Goal: Task Accomplishment & Management: Complete application form

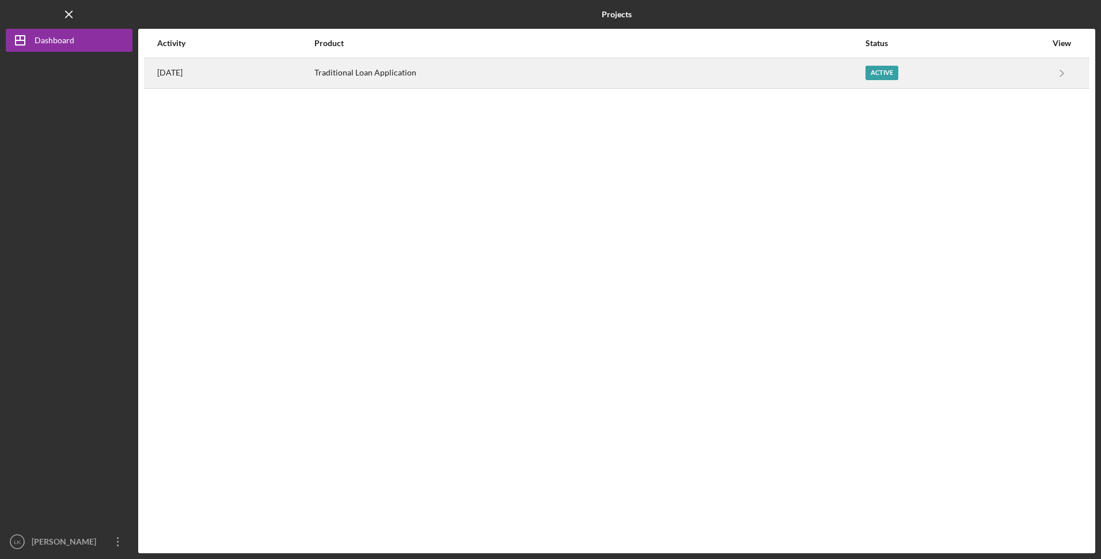
click at [450, 70] on div "Traditional Loan Application" at bounding box center [589, 73] width 550 height 29
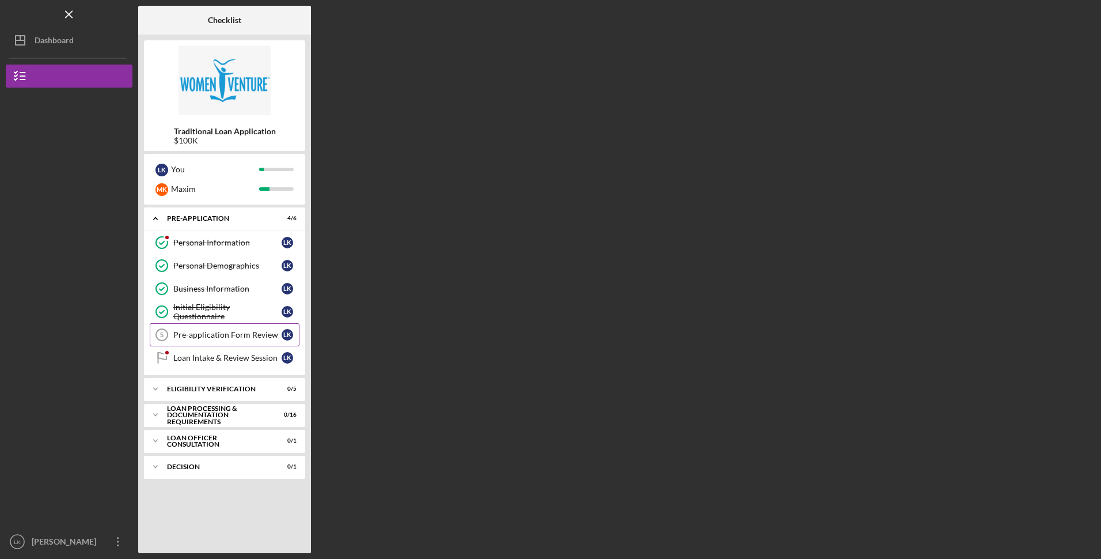
click at [230, 336] on div "Pre-application Form Review" at bounding box center [227, 334] width 108 height 9
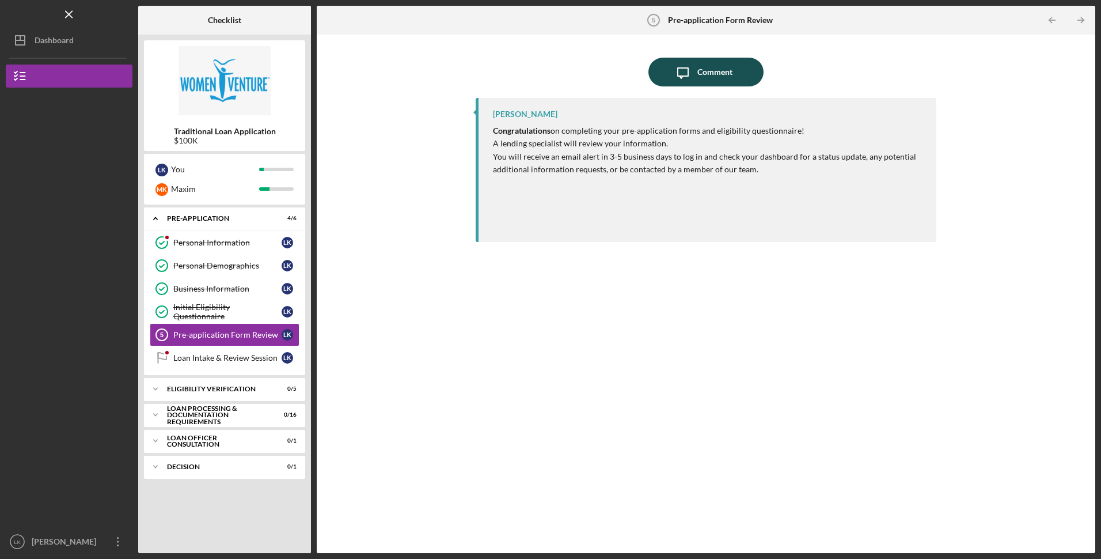
click at [696, 74] on icon "Icon/Message" at bounding box center [682, 72] width 29 height 29
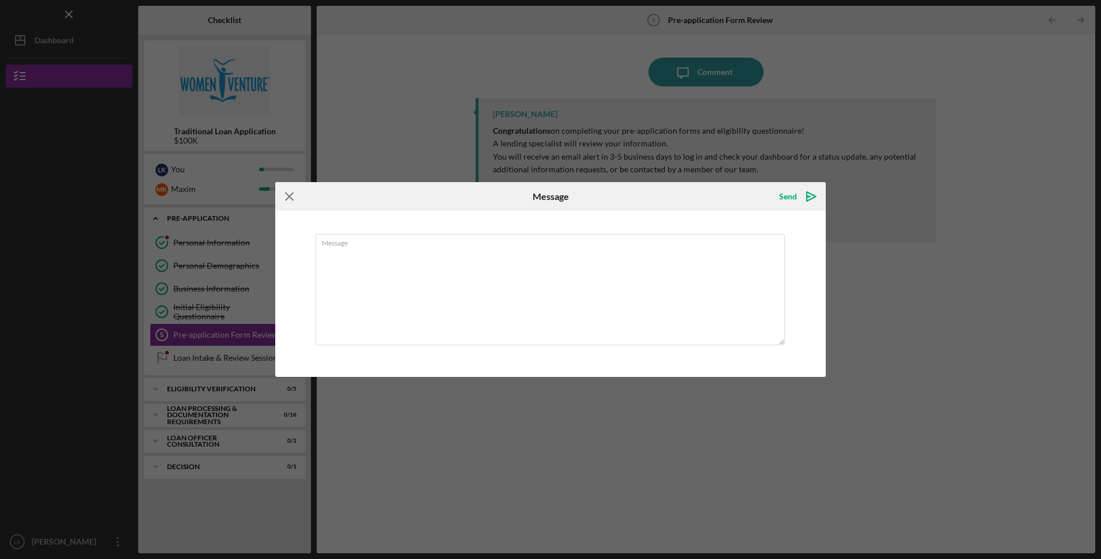
click at [288, 200] on icon "Icon/Menu Close" at bounding box center [289, 196] width 29 height 29
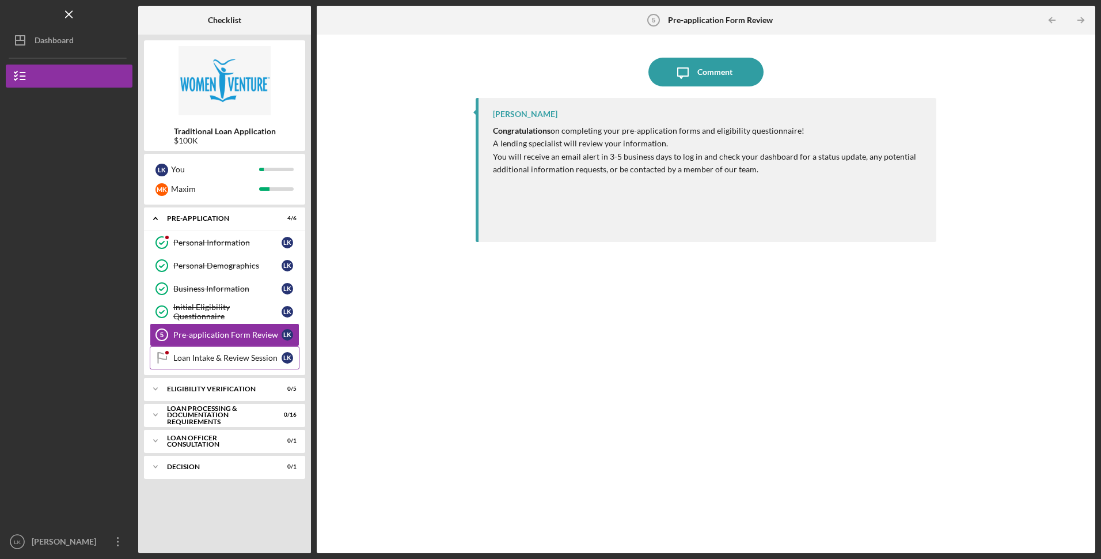
click at [210, 360] on div "Loan Intake & Review Session" at bounding box center [227, 357] width 108 height 9
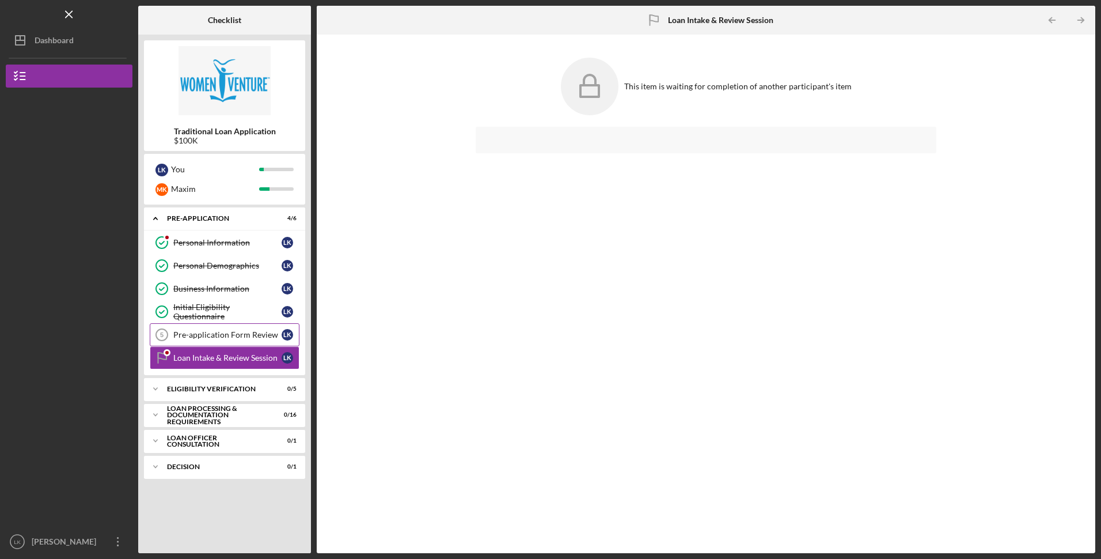
click at [188, 334] on div "Pre-application Form Review" at bounding box center [227, 334] width 108 height 9
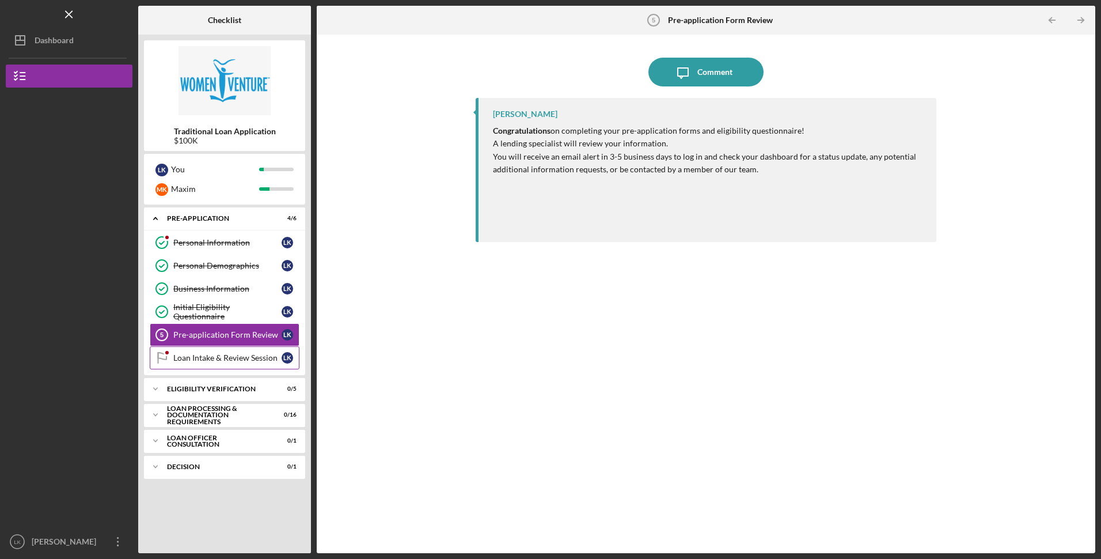
click at [207, 358] on div "Loan Intake & Review Session" at bounding box center [227, 357] width 108 height 9
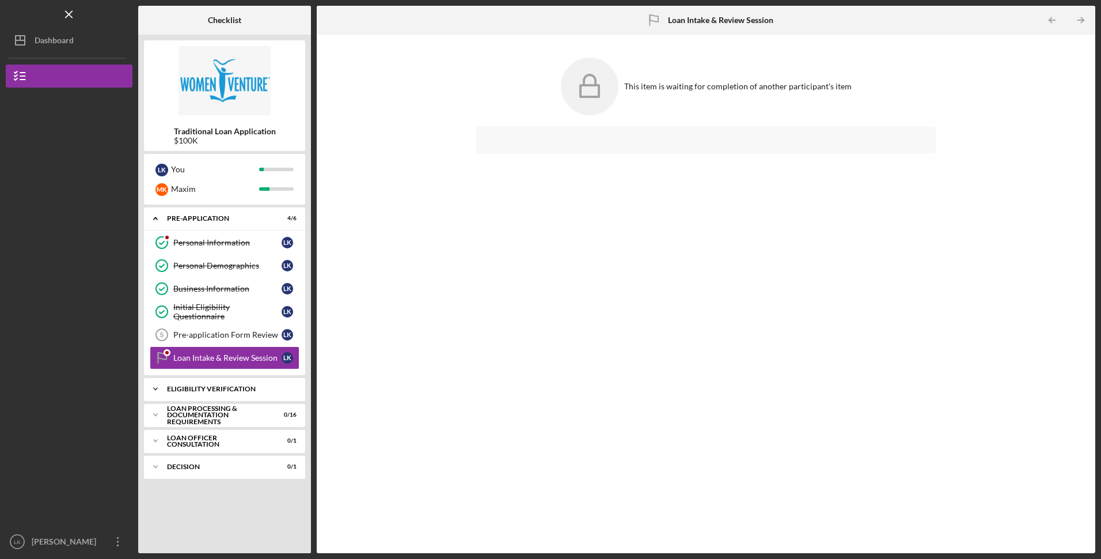
click at [225, 384] on div "Icon/Expander Eligibility Verification 0 / 5" at bounding box center [224, 388] width 161 height 23
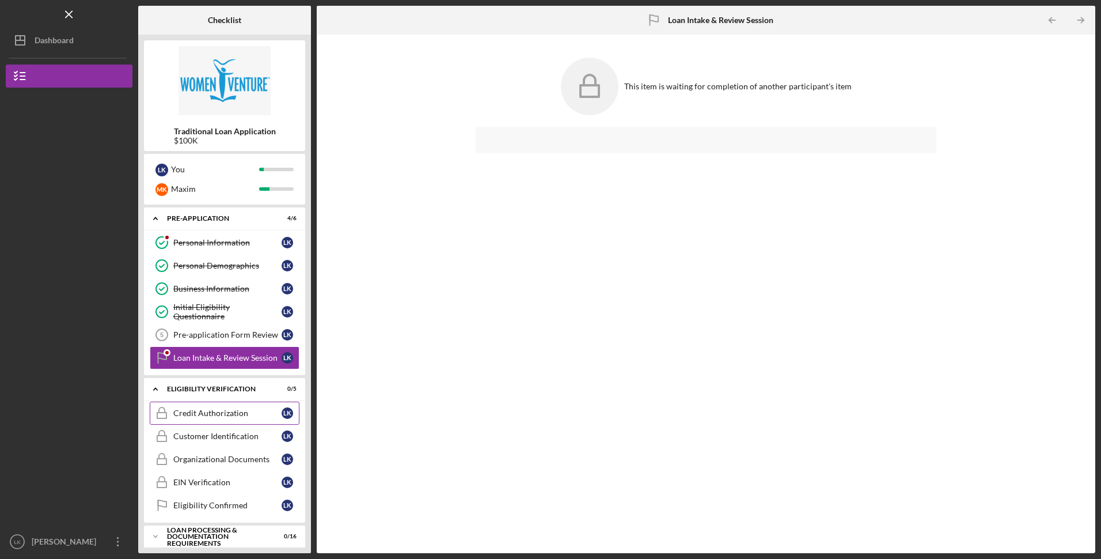
click at [224, 402] on link "Credit Authorization Credit Authorization L K" at bounding box center [225, 412] width 150 height 23
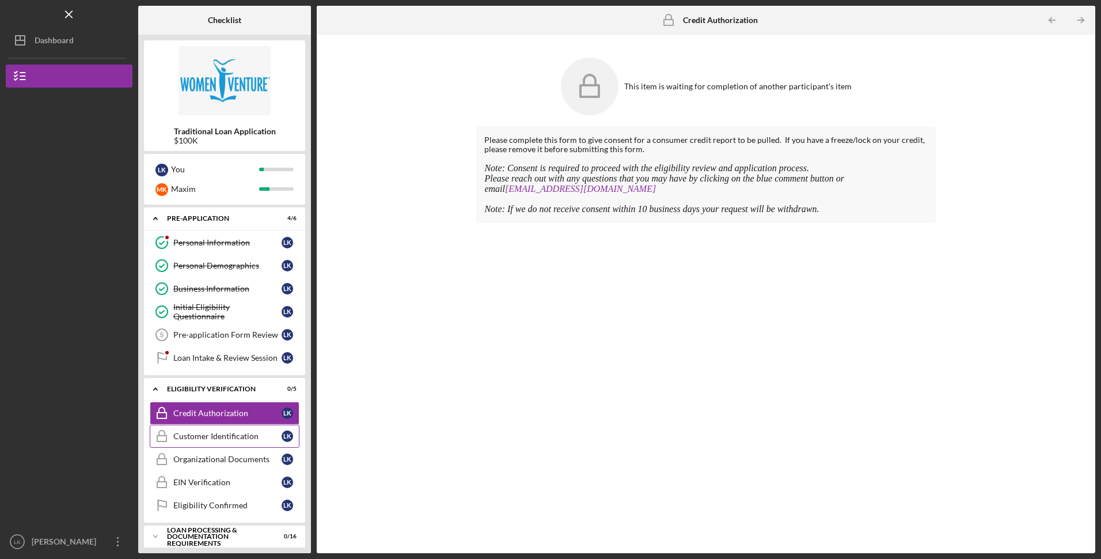
click at [211, 434] on div "Customer Identification" at bounding box center [227, 435] width 108 height 9
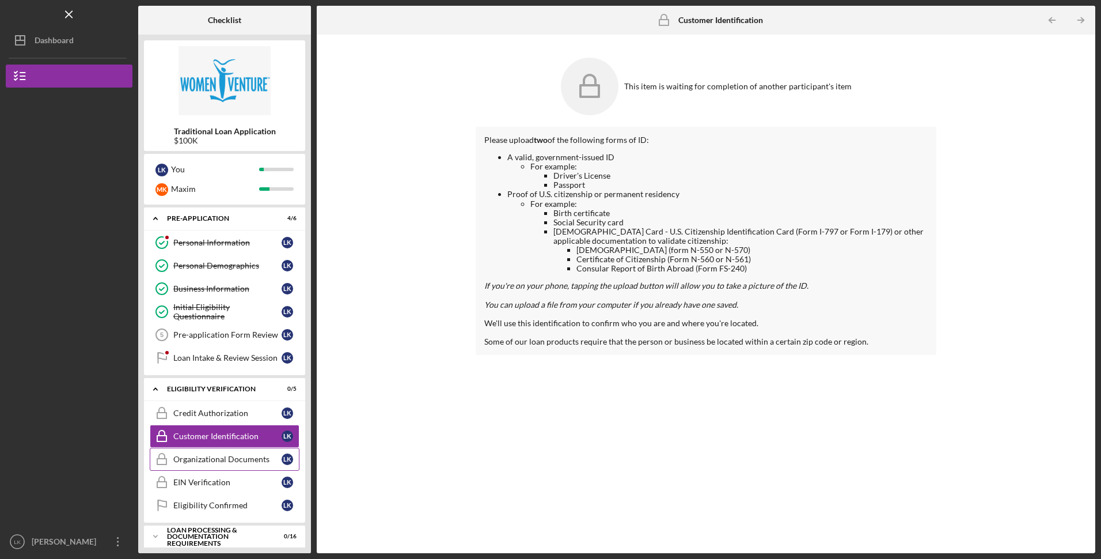
click at [224, 453] on link "Organizational Documents Organizational Documents L K" at bounding box center [225, 458] width 150 height 23
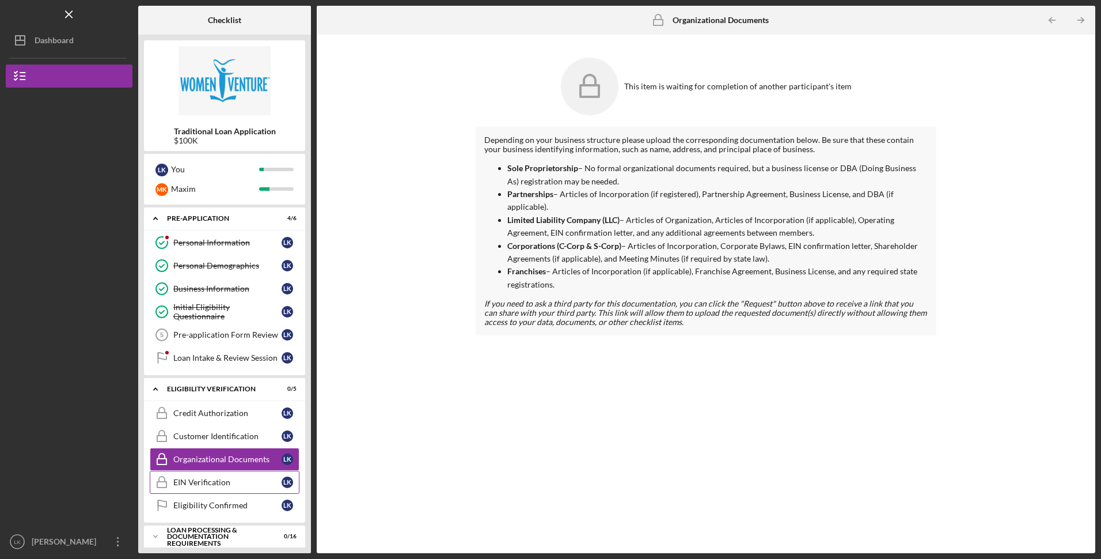
click at [226, 480] on div "EIN Verification" at bounding box center [227, 481] width 108 height 9
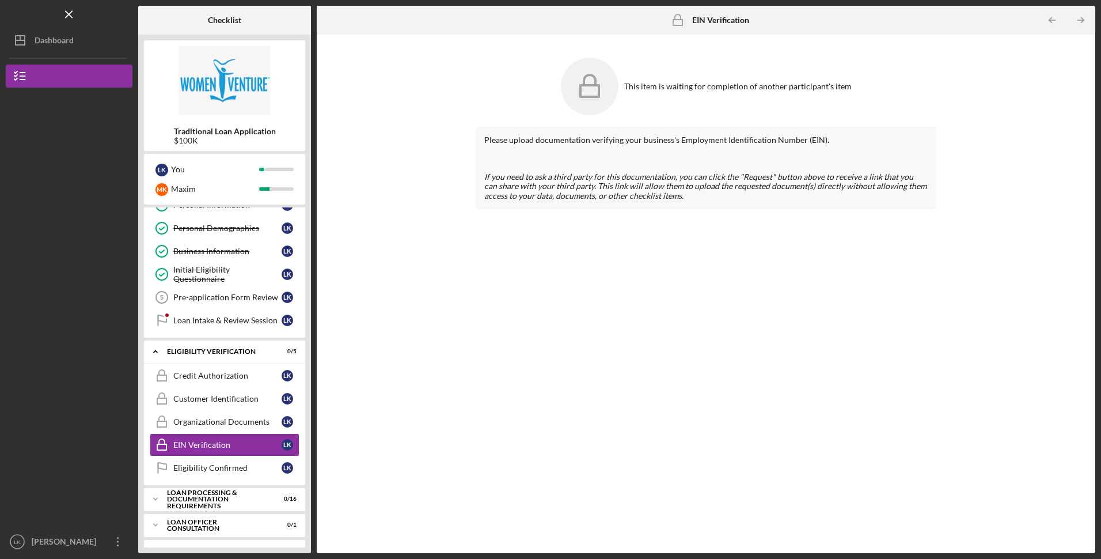
scroll to position [58, 0]
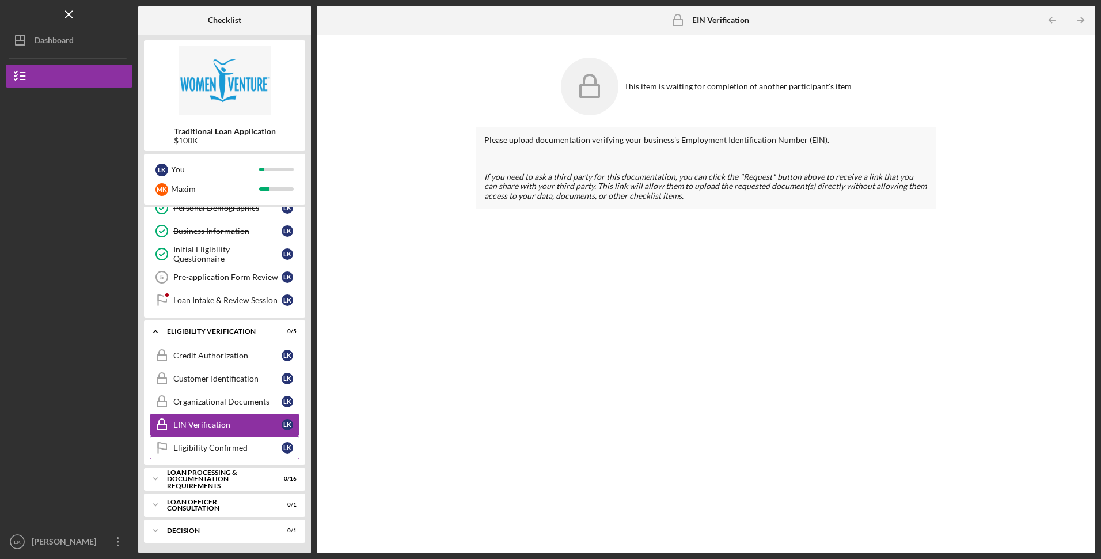
click at [225, 449] on div "Eligibility Confirmed" at bounding box center [227, 447] width 108 height 9
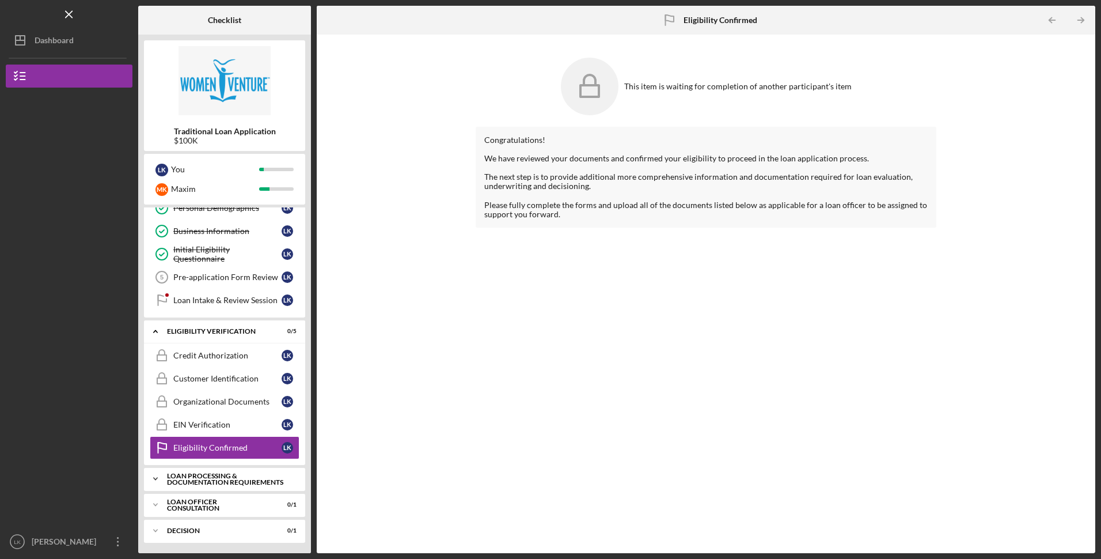
click at [207, 477] on div "Loan Processing & Documentation Requirements" at bounding box center [229, 478] width 124 height 13
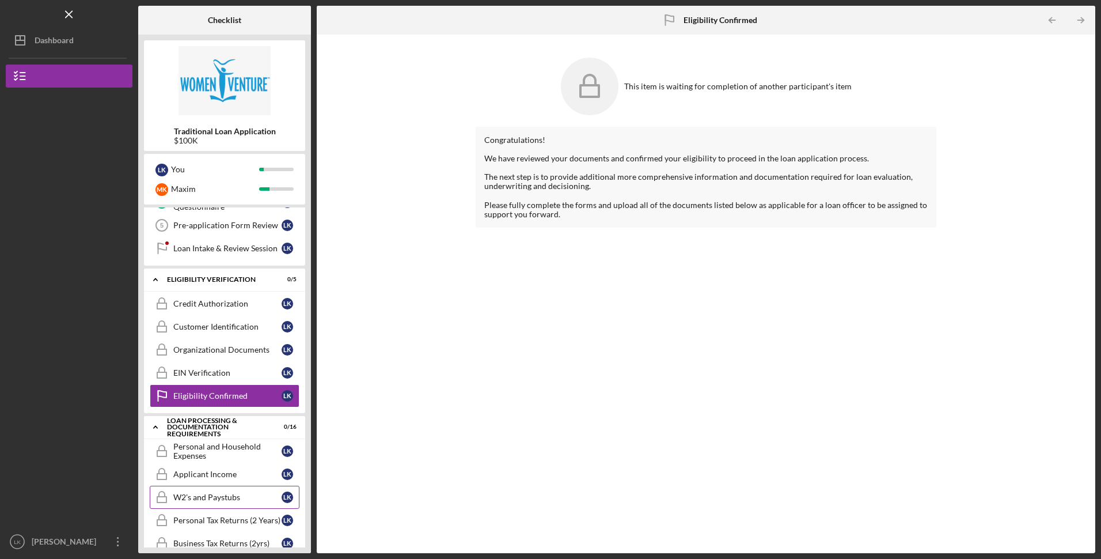
scroll to position [173, 0]
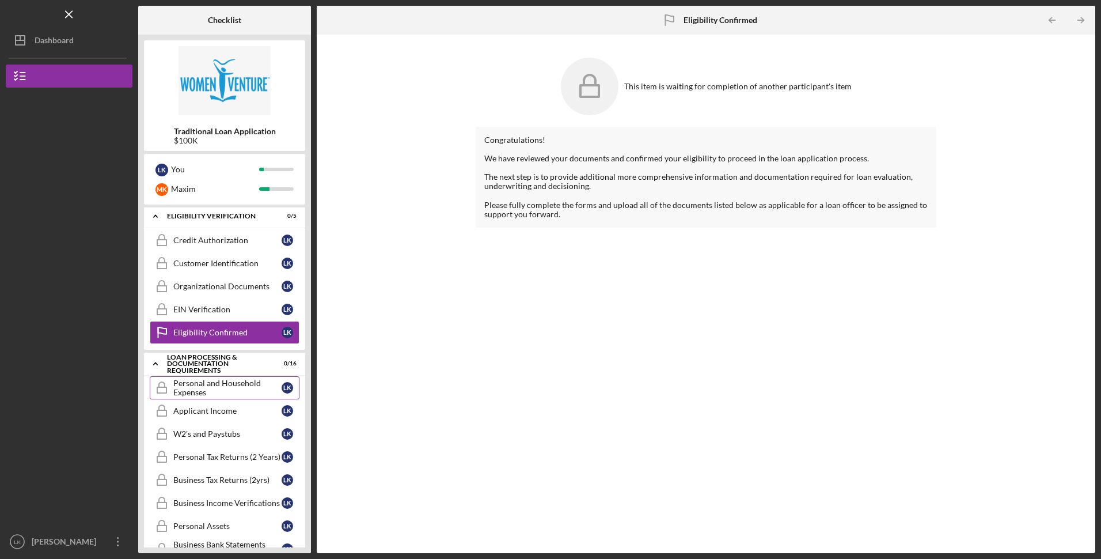
click at [227, 391] on div "Personal and Household Expenses" at bounding box center [227, 387] width 108 height 18
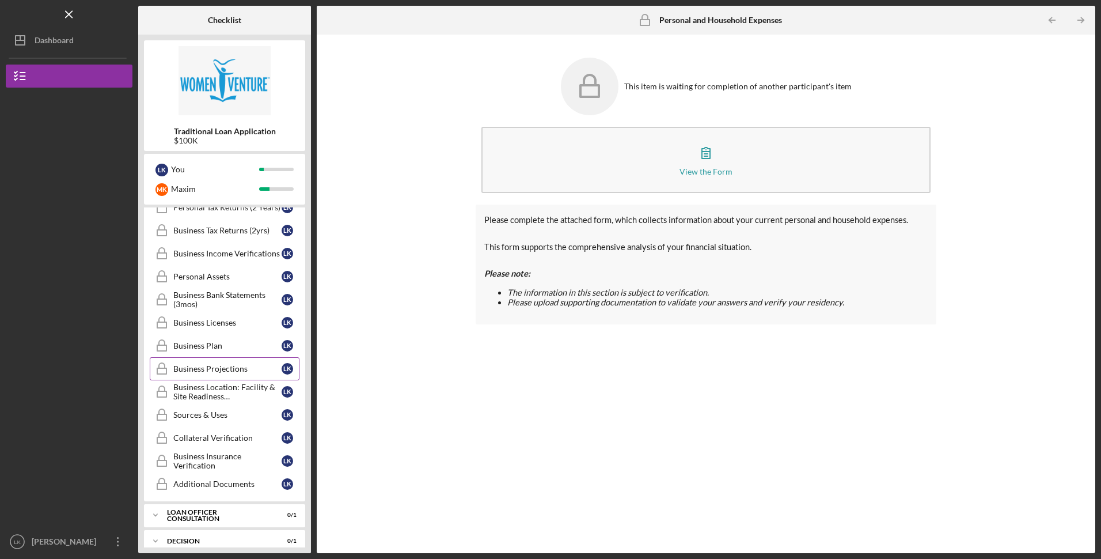
scroll to position [434, 0]
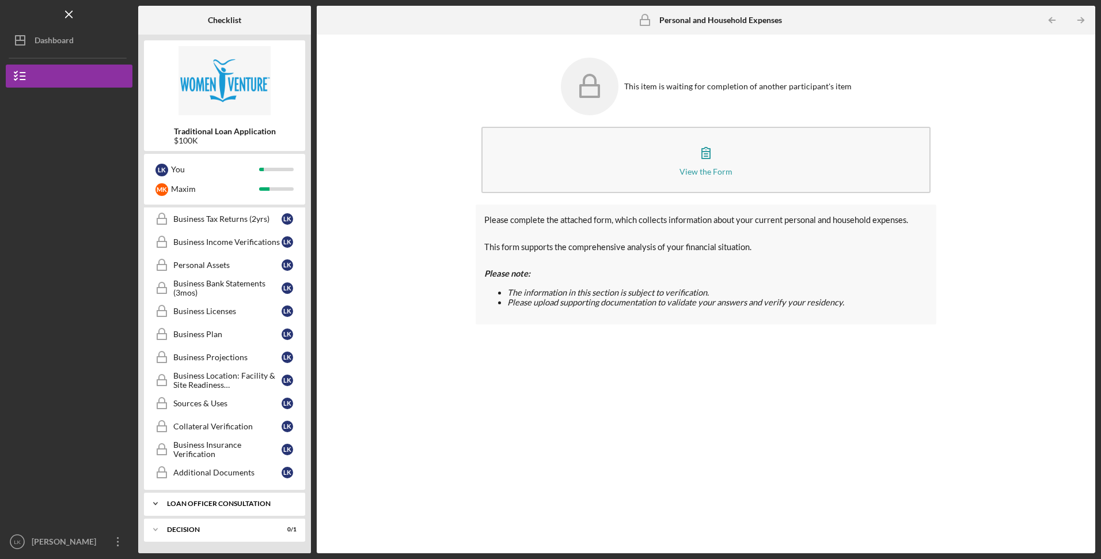
click at [203, 500] on div "Loan Officer Consultation" at bounding box center [229, 503] width 124 height 7
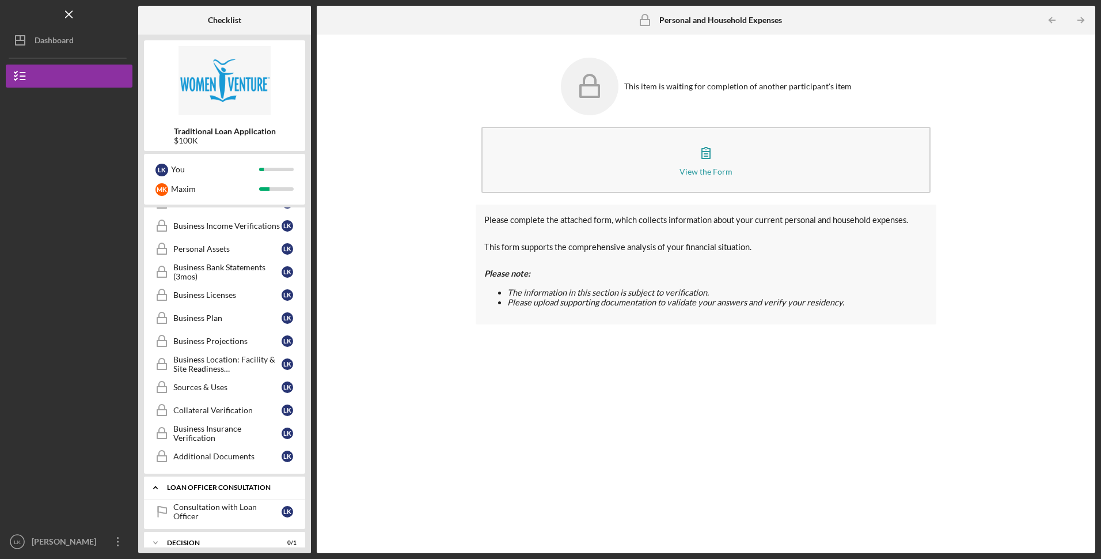
scroll to position [463, 0]
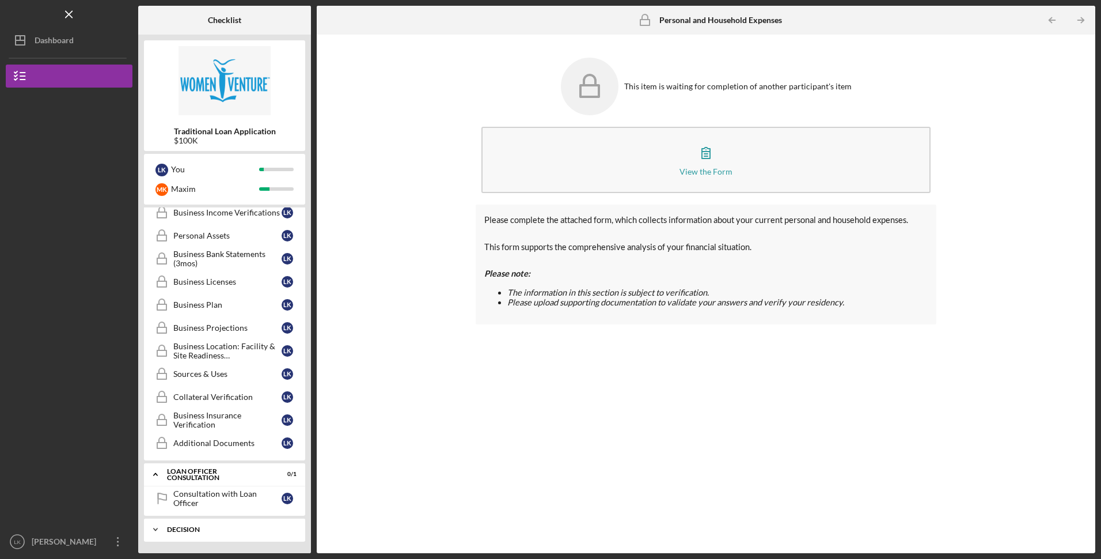
click at [226, 540] on div "Icon/Expander Decision 0 / 1" at bounding box center [224, 529] width 161 height 23
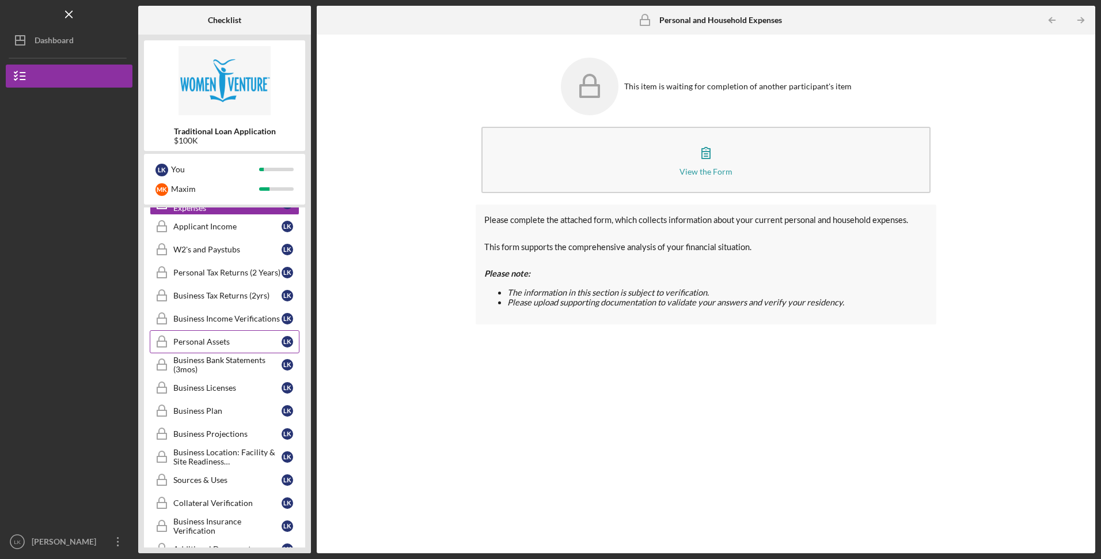
scroll to position [377, 0]
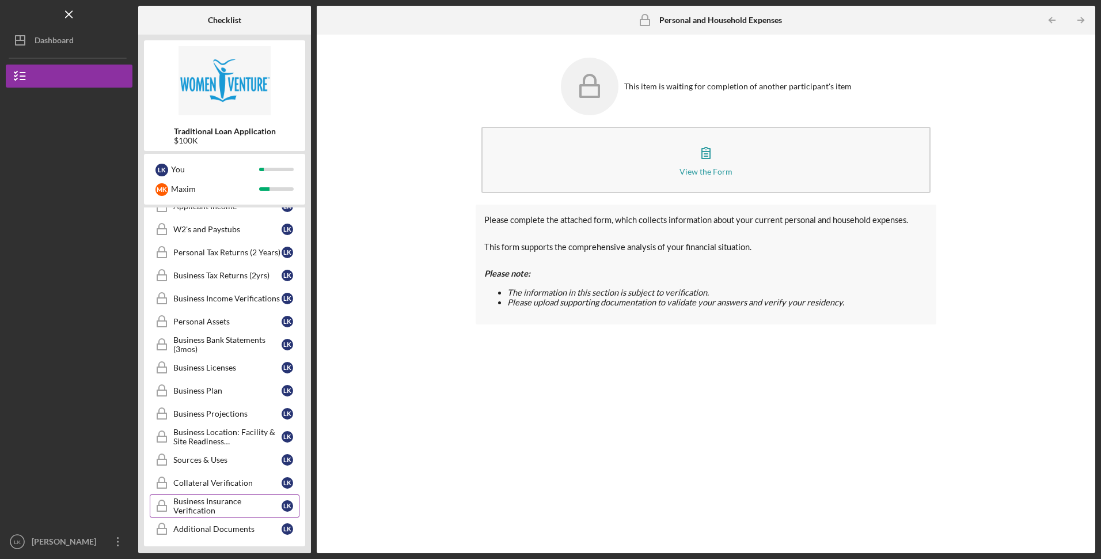
click at [231, 506] on div "Business Insurance Verification" at bounding box center [227, 505] width 108 height 18
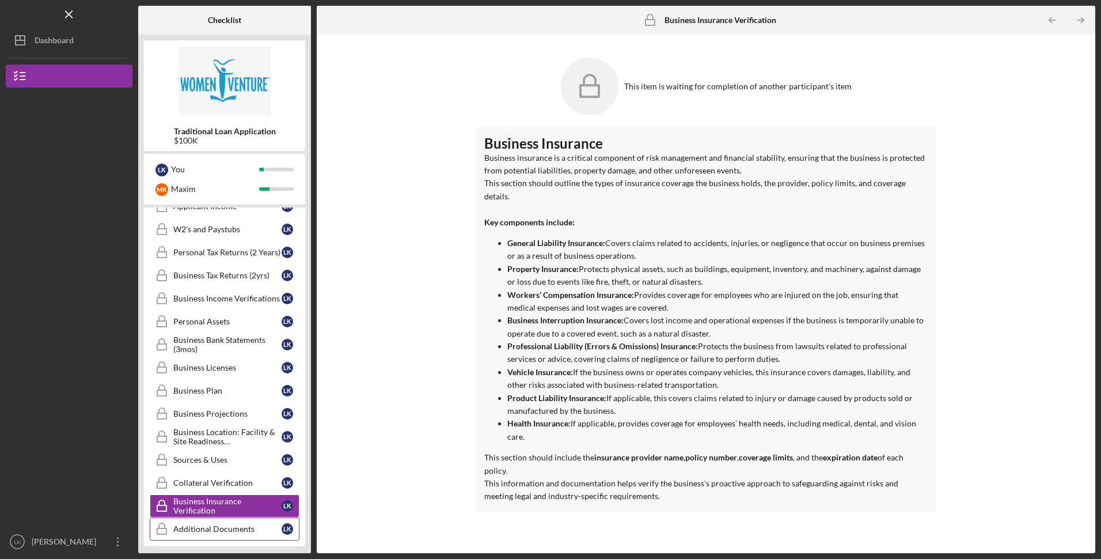
click at [226, 523] on link "Additional Documents Additional Documents L K" at bounding box center [225, 528] width 150 height 23
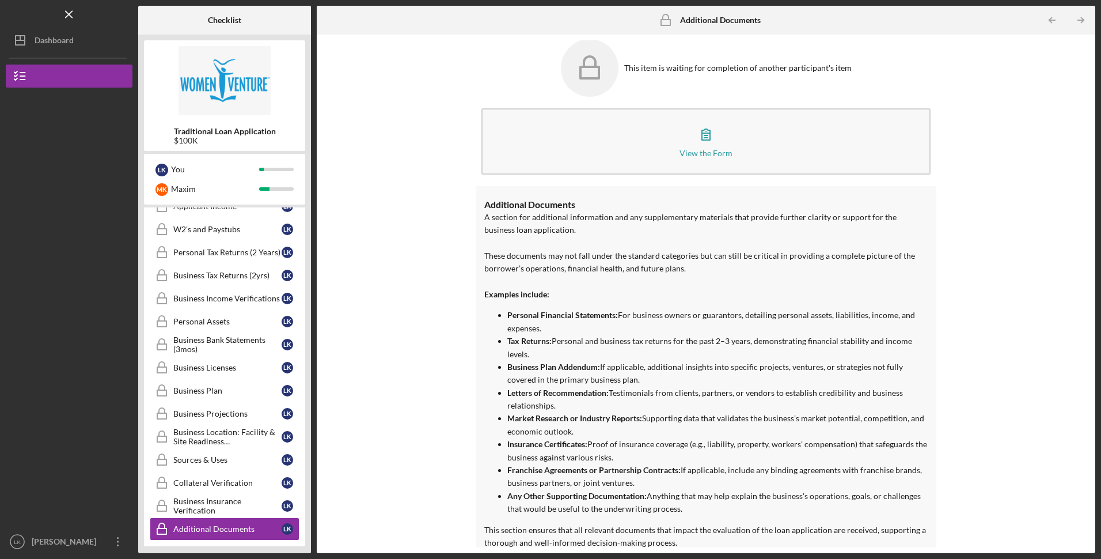
scroll to position [29, 0]
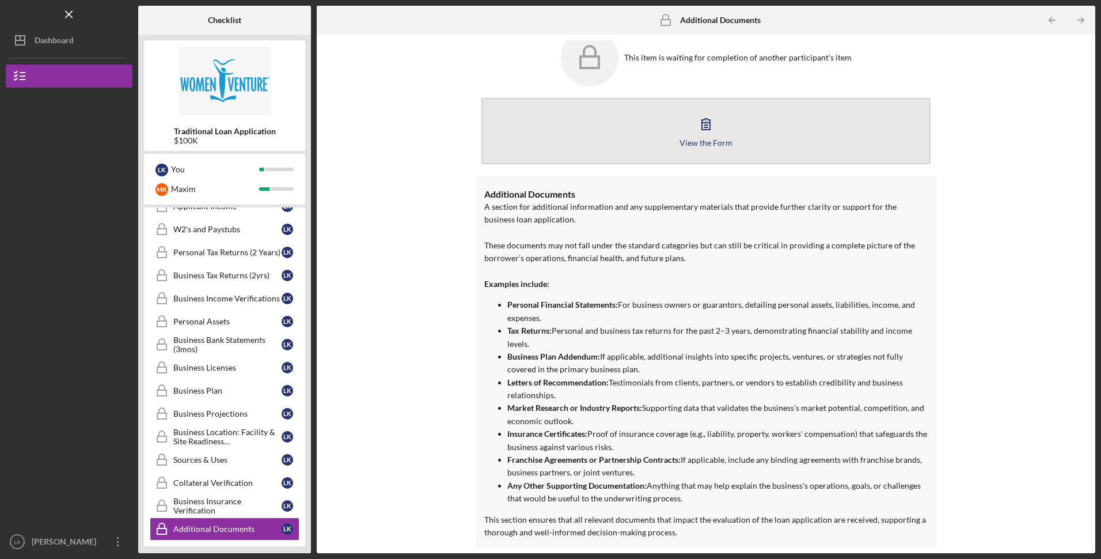
click at [634, 145] on button "View the Form Form" at bounding box center [705, 131] width 449 height 66
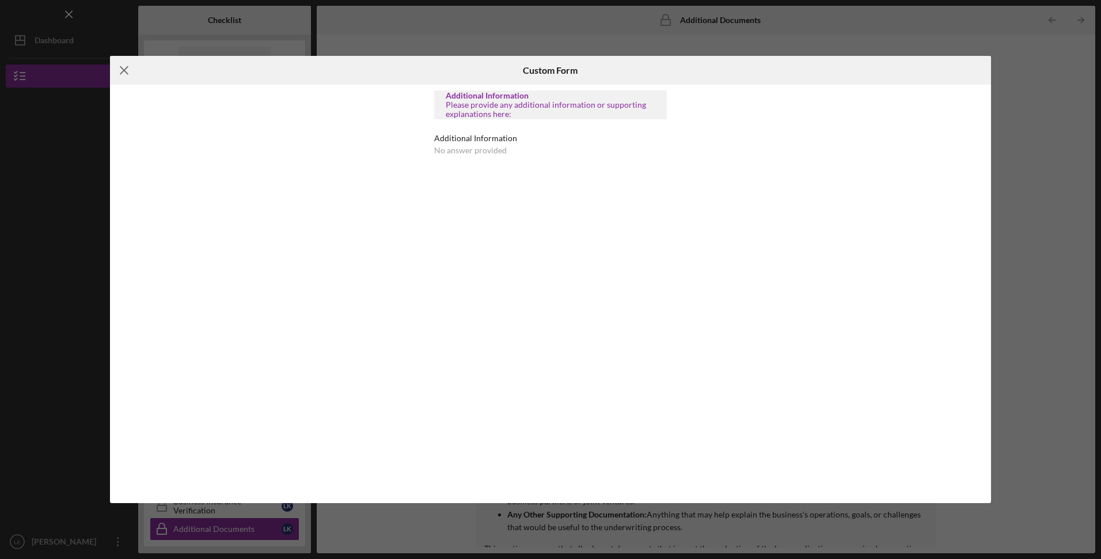
click at [123, 70] on icon "Icon/Menu Close" at bounding box center [124, 70] width 29 height 29
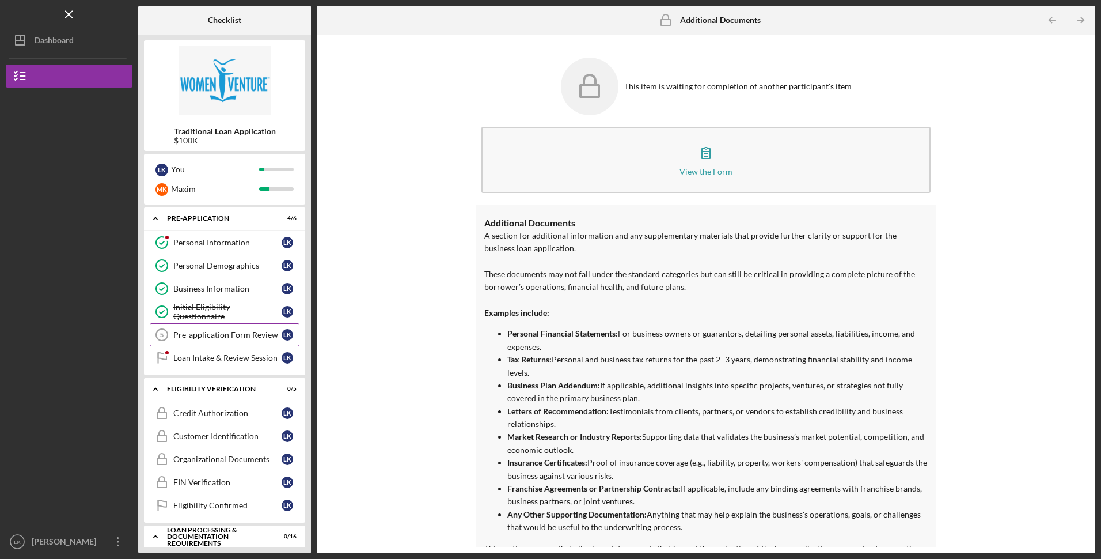
click at [233, 336] on div "Pre-application Form Review" at bounding box center [227, 334] width 108 height 9
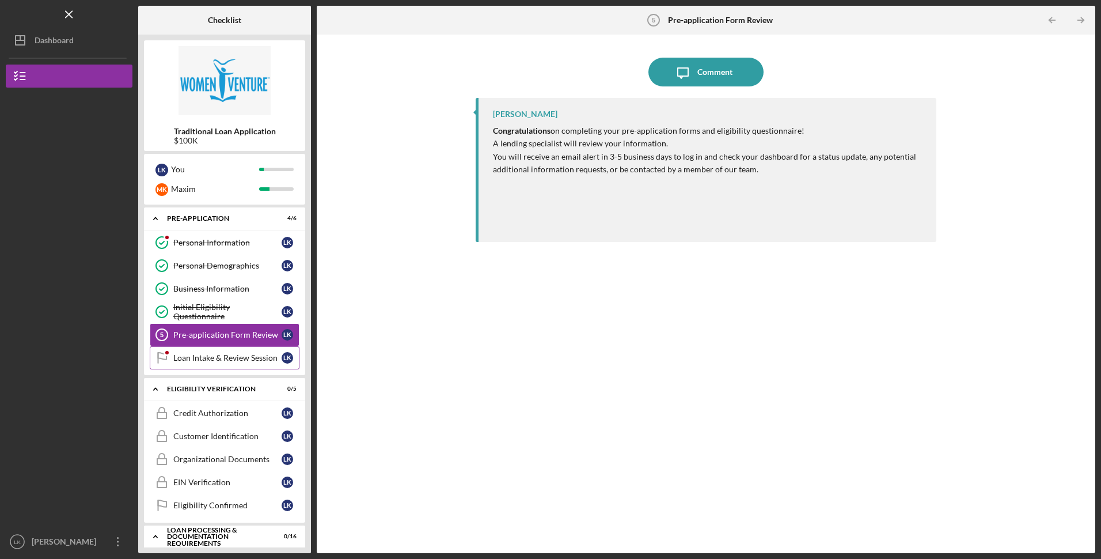
click at [223, 360] on div "Loan Intake & Review Session" at bounding box center [227, 357] width 108 height 9
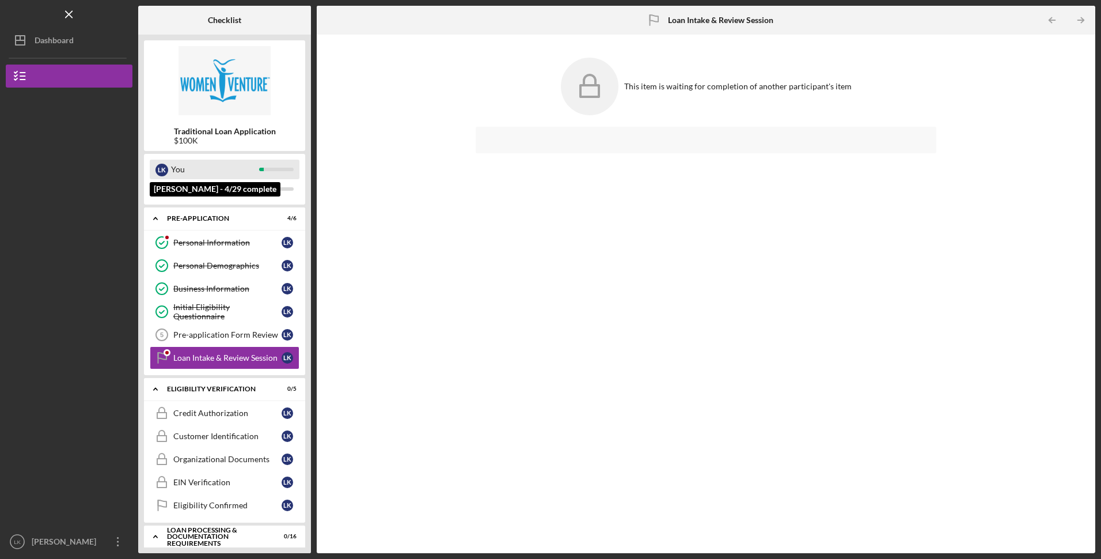
click at [197, 169] on div "You" at bounding box center [215, 169] width 88 height 20
click at [223, 138] on div "$100K" at bounding box center [225, 140] width 102 height 9
click at [224, 355] on div "Loan Intake & Review Session" at bounding box center [227, 357] width 108 height 9
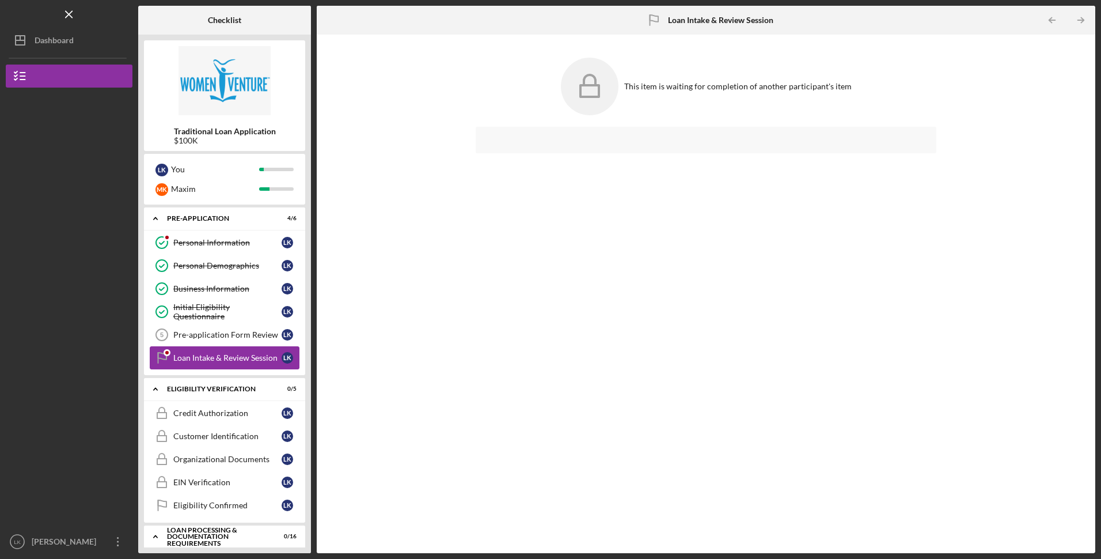
click at [224, 355] on div "Loan Intake & Review Session" at bounding box center [227, 357] width 108 height 9
click at [632, 119] on div "This item is waiting for completion of another participant's item" at bounding box center [706, 86] width 460 height 69
drag, startPoint x: 632, startPoint y: 119, endPoint x: 624, endPoint y: 127, distance: 10.6
click at [625, 126] on div "This item is waiting for completion of another participant's item" at bounding box center [706, 89] width 460 height 75
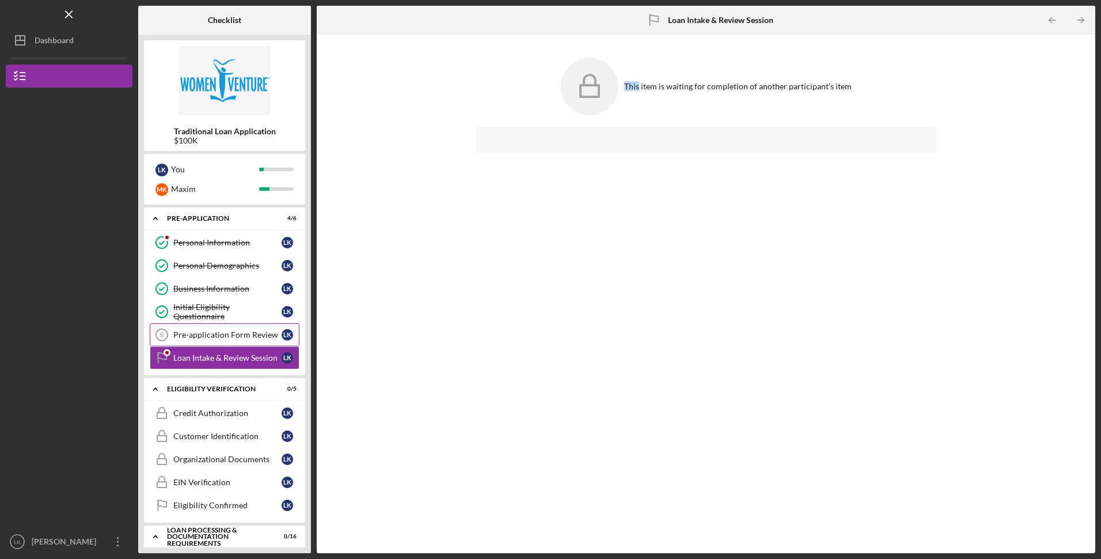
click at [203, 327] on link "Pre-application Form Review 5 Pre-application Form Review L K" at bounding box center [225, 334] width 150 height 23
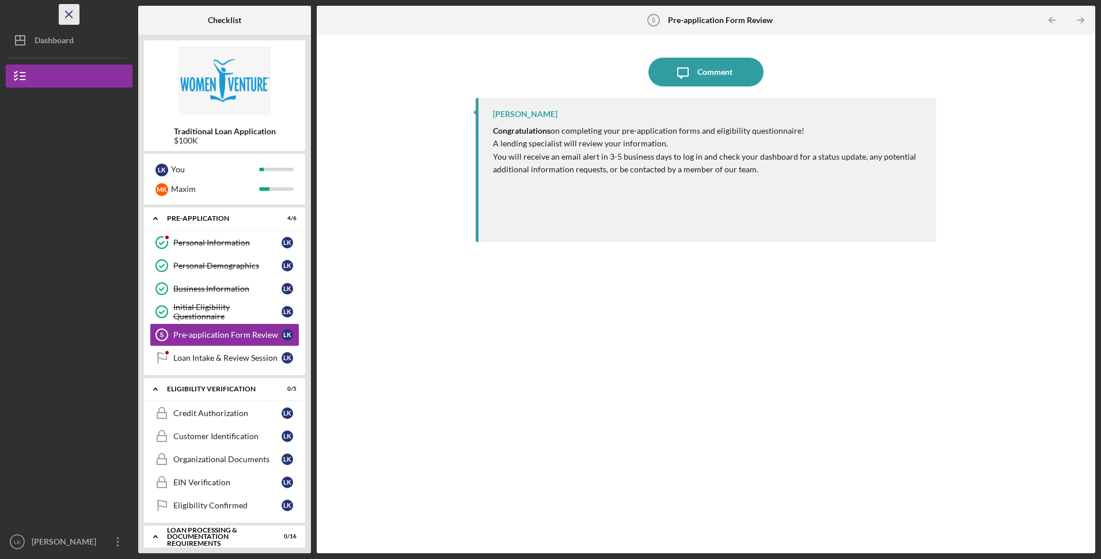
click at [70, 10] on icon "Icon/Menu Close" at bounding box center [69, 15] width 26 height 26
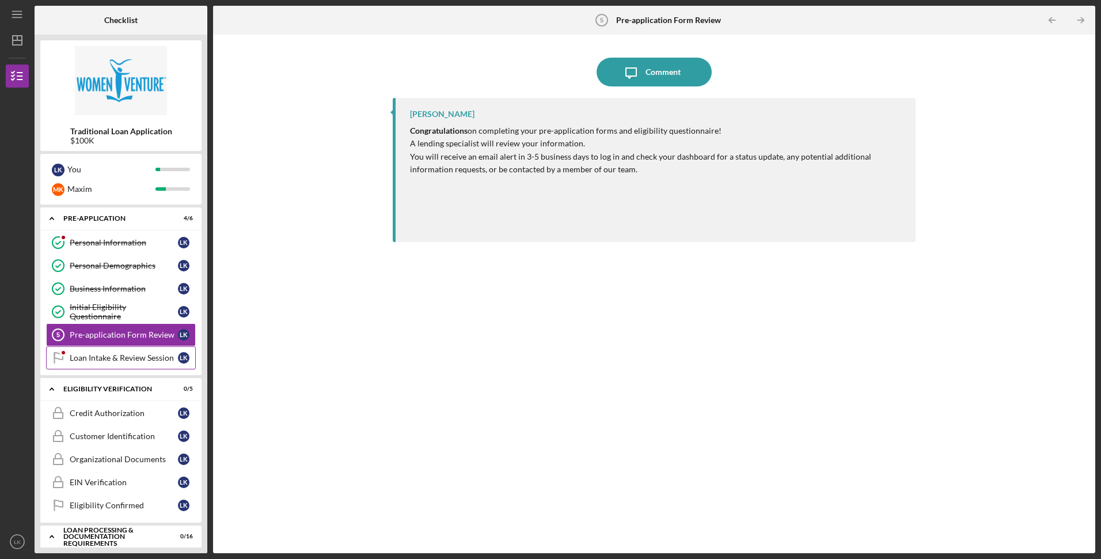
click at [124, 357] on div "Loan Intake & Review Session" at bounding box center [124, 357] width 108 height 9
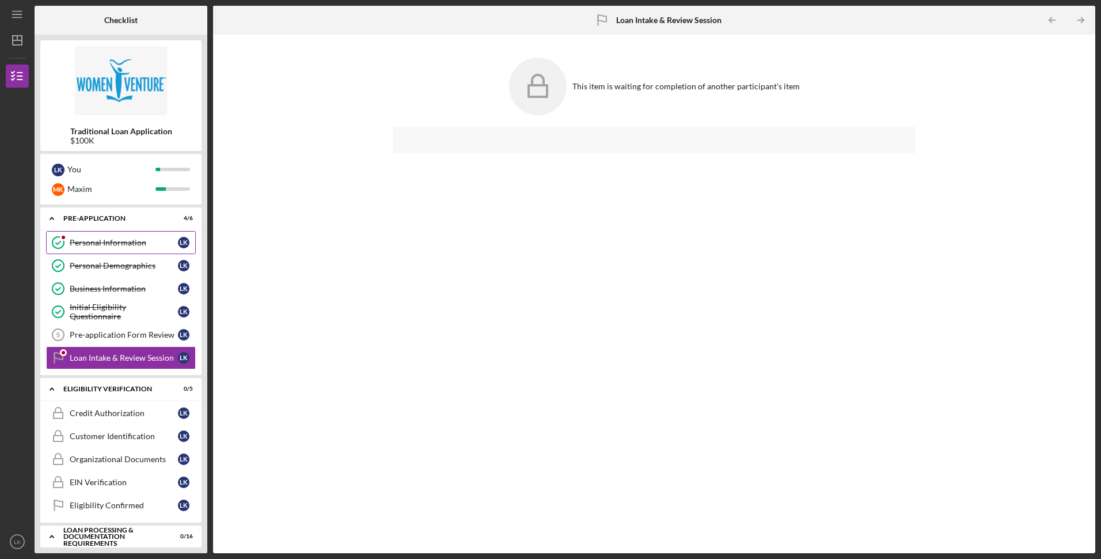
click at [132, 244] on div "Personal Information" at bounding box center [124, 242] width 108 height 9
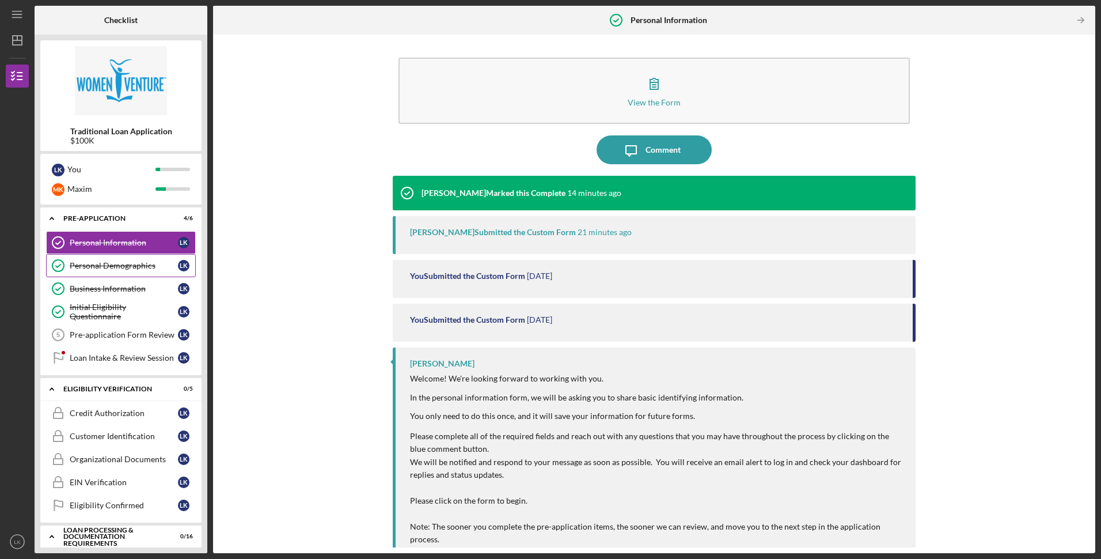
click at [105, 273] on link "Personal Demographics Personal Demographics L K" at bounding box center [121, 265] width 150 height 23
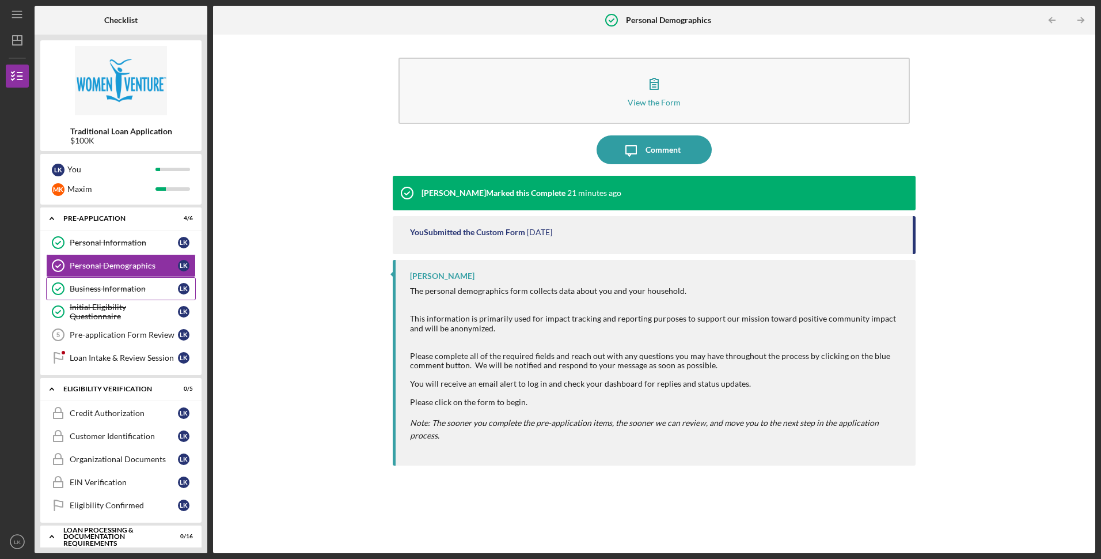
click at [113, 290] on div "Business Information" at bounding box center [124, 288] width 108 height 9
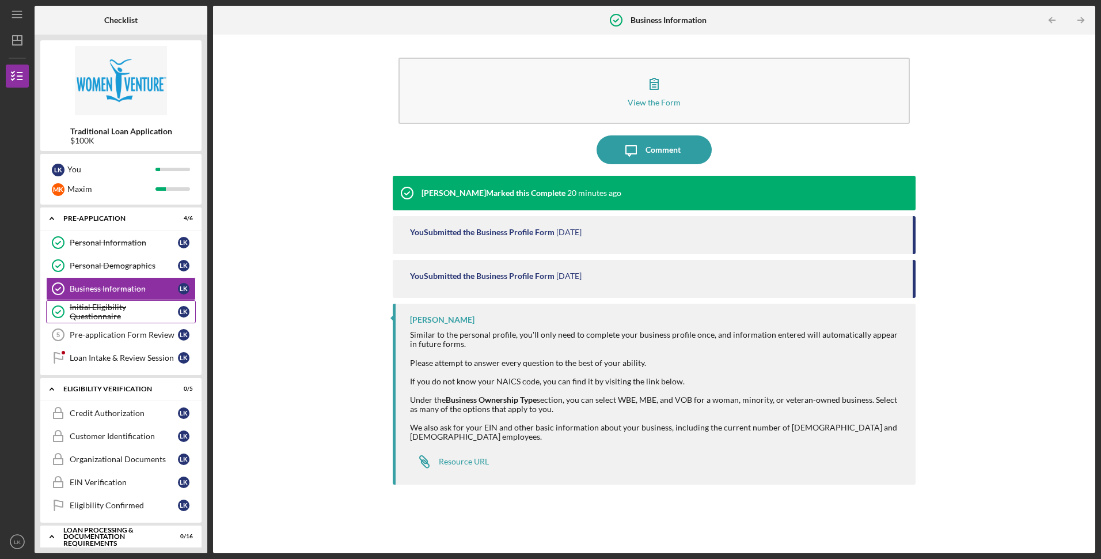
click at [114, 303] on link "Initial Eligibility Questionnaire Initial Eligibility Questionnaire L K" at bounding box center [121, 311] width 150 height 23
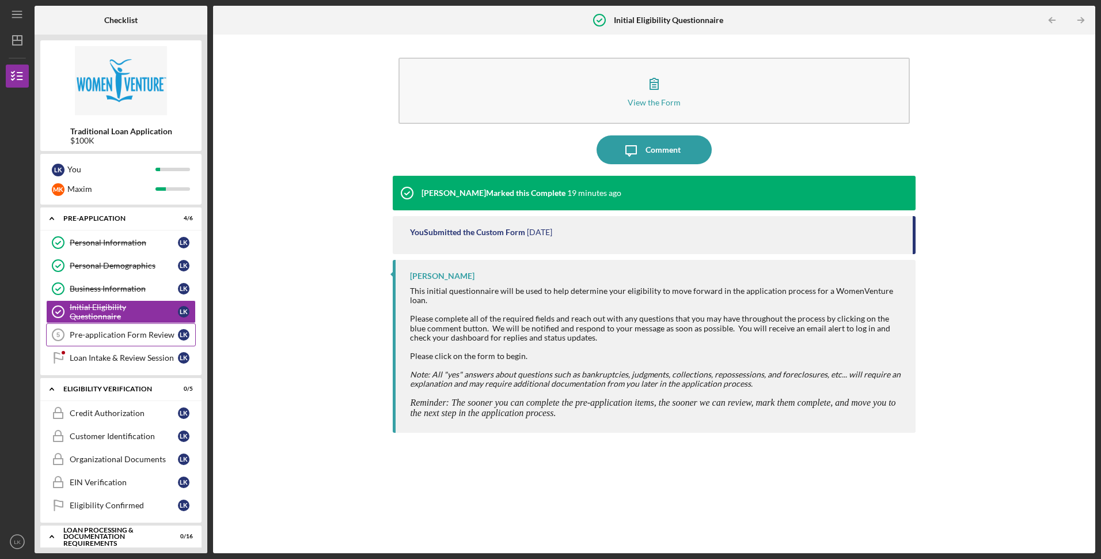
click at [132, 336] on div "Pre-application Form Review" at bounding box center [124, 334] width 108 height 9
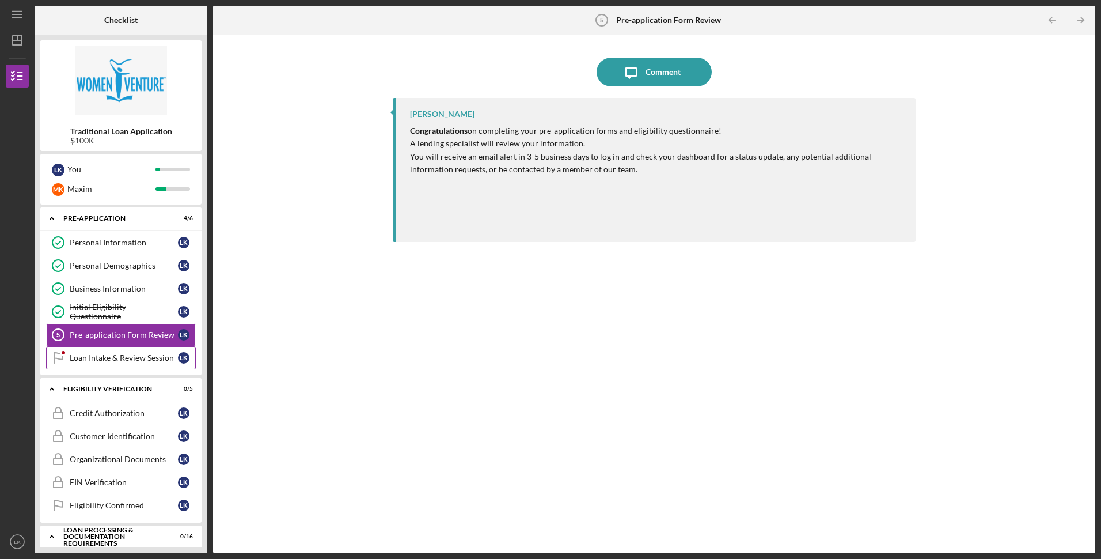
click at [134, 364] on link "Loan Intake & Review Session Loan Intake & Review Session L K" at bounding box center [121, 357] width 150 height 23
